Goal: Find specific page/section: Find specific page/section

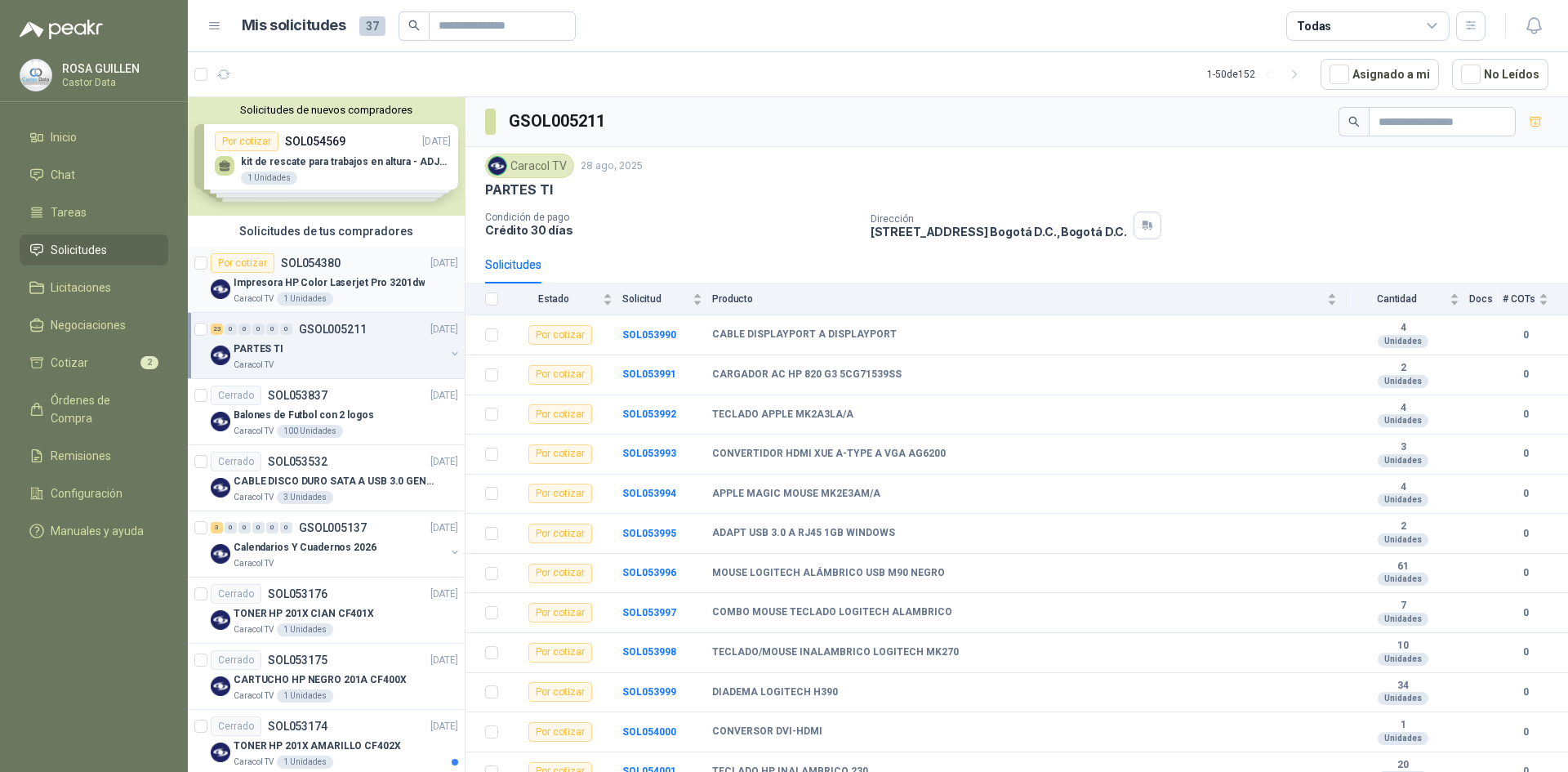
click at [373, 286] on p "Impresora HP Color Laserjet Pro 3201dw" at bounding box center [330, 284] width 191 height 16
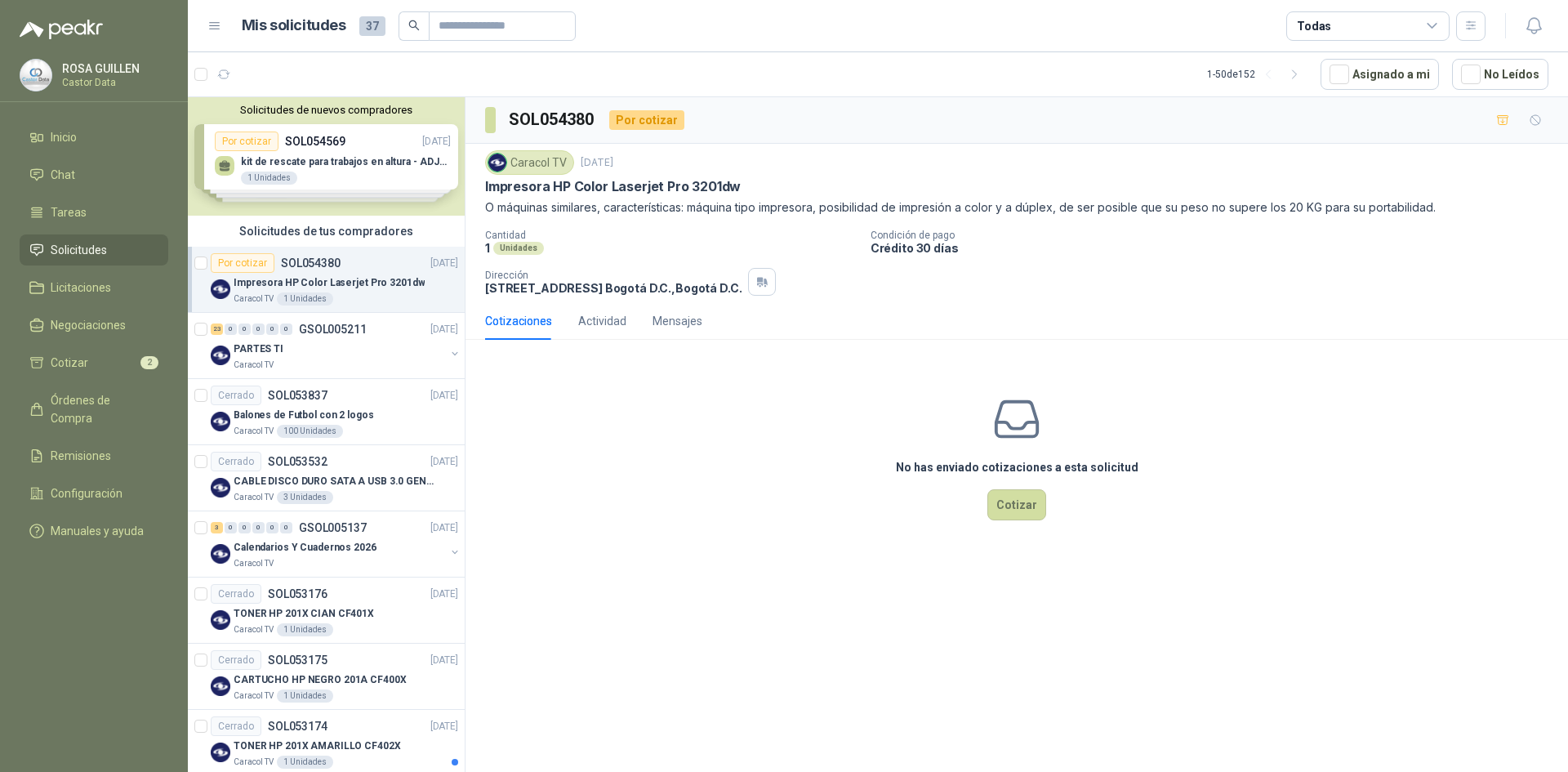
click at [1433, 28] on icon at bounding box center [1432, 26] width 15 height 15
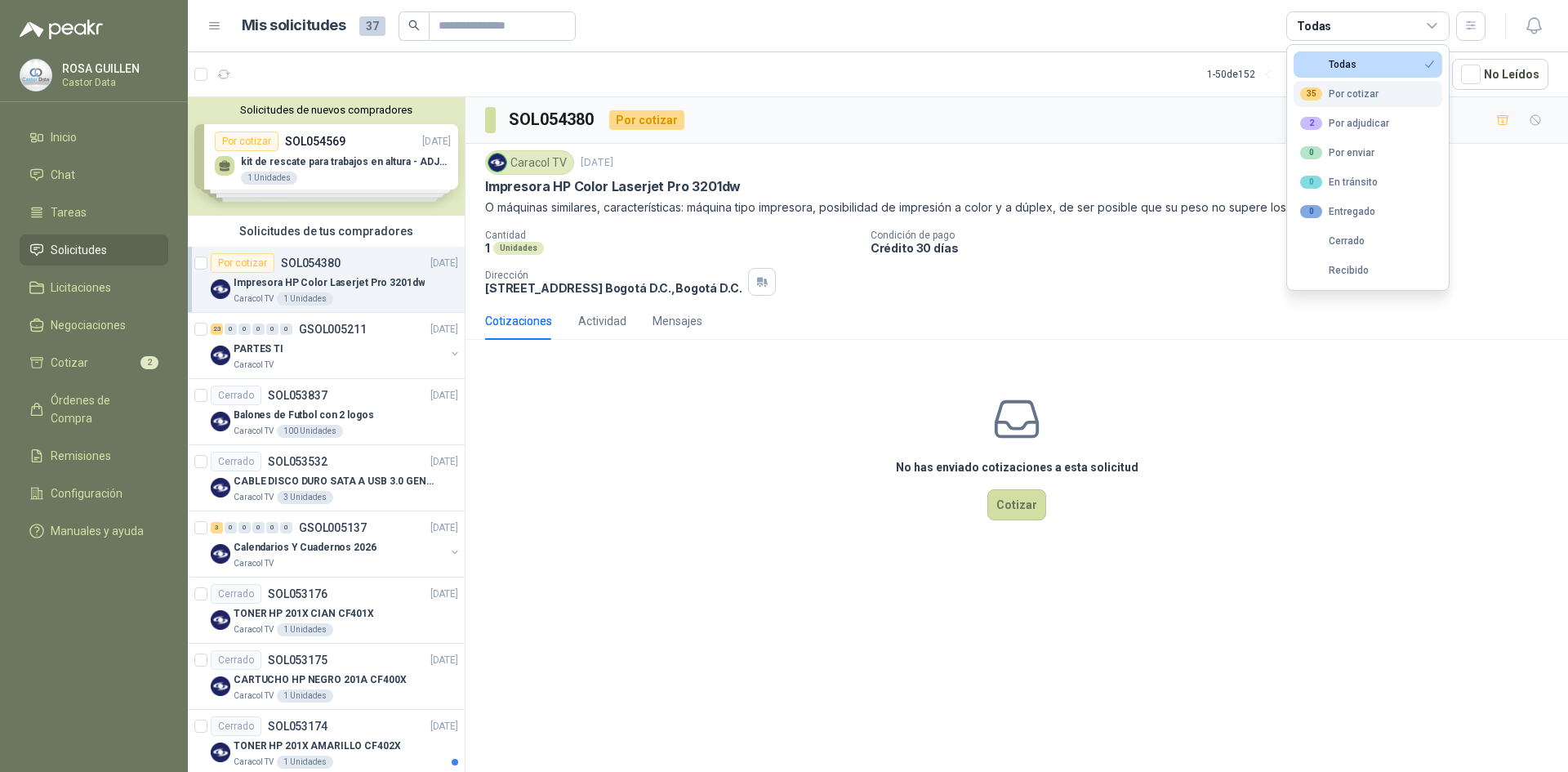
click at [1345, 101] on button "35 Por cotizar" at bounding box center [1369, 93] width 149 height 26
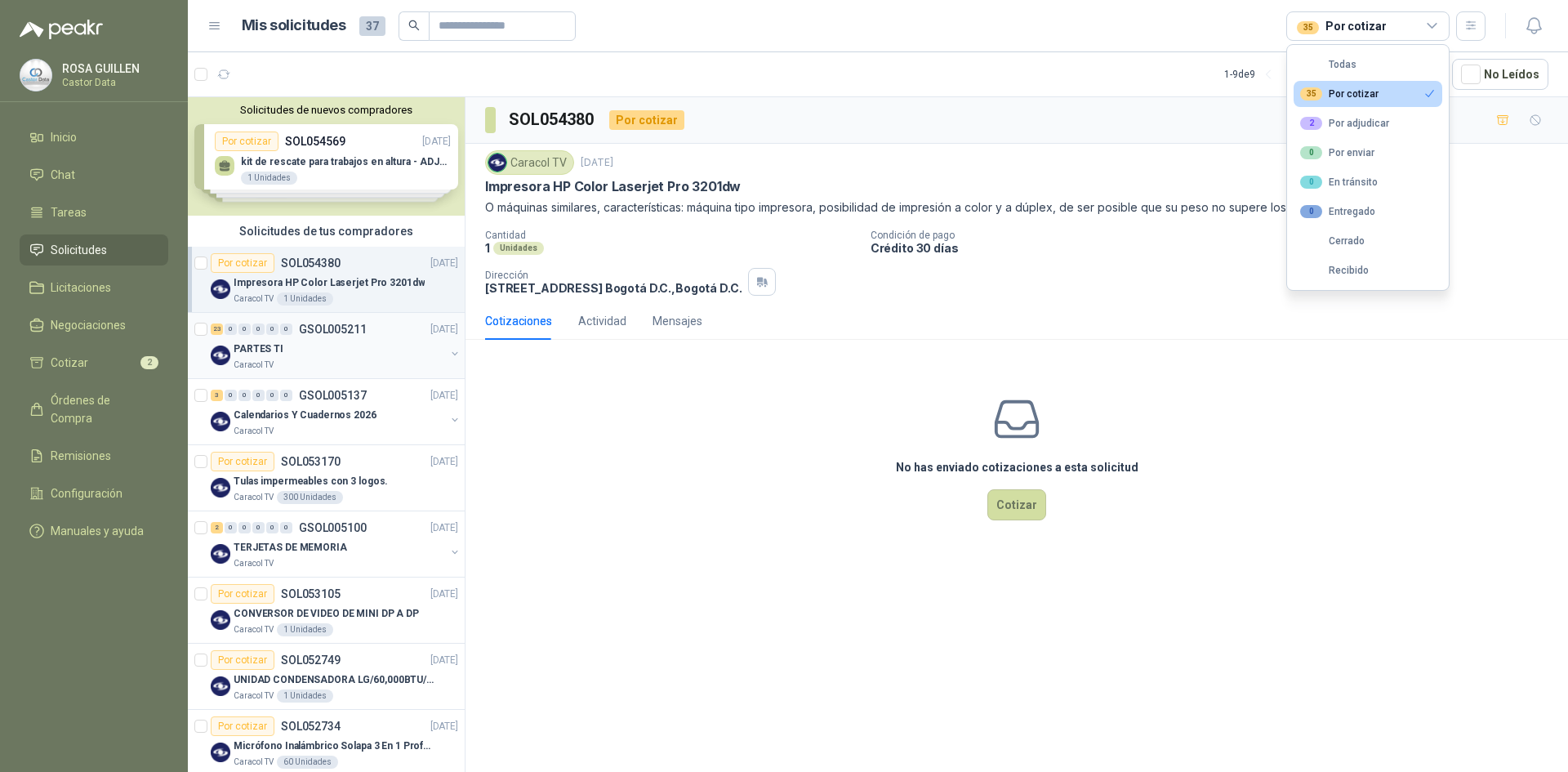
click at [350, 347] on div "PARTES TI" at bounding box center [339, 348] width 212 height 19
